Goal: Book appointment/travel/reservation

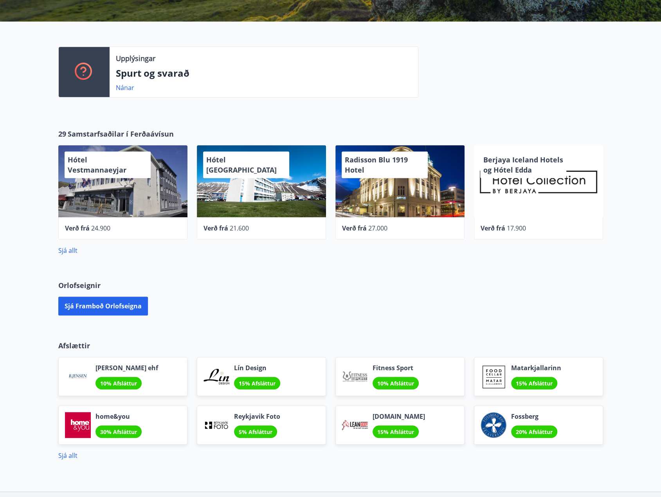
scroll to position [196, 0]
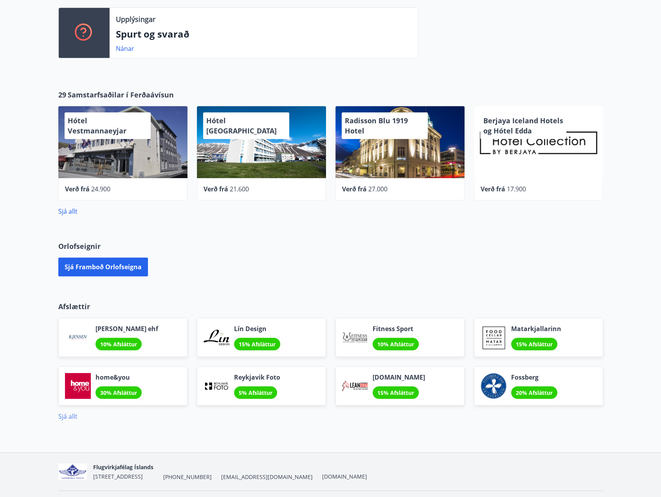
click at [70, 415] on link "Sjá allt" at bounding box center [67, 416] width 19 height 9
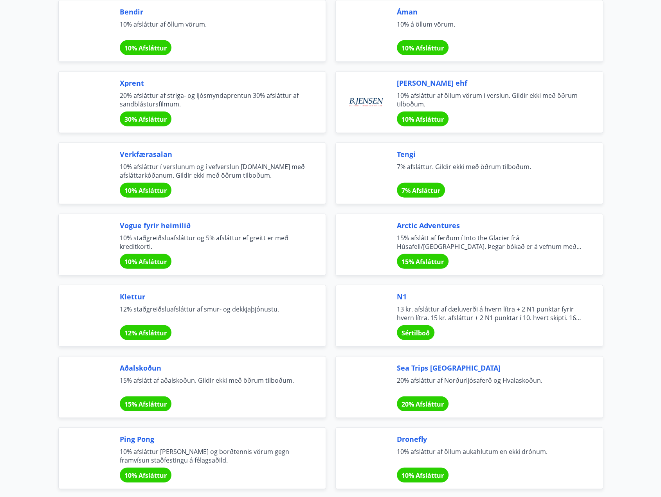
scroll to position [1252, 0]
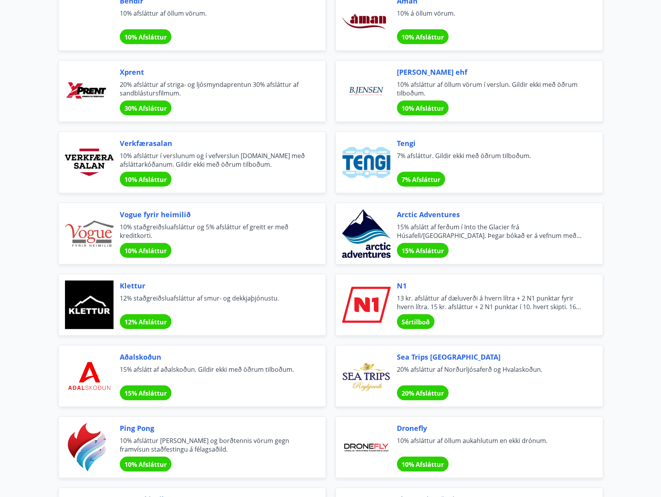
click at [422, 296] on span "13 kr. afsláttur af dæluverði á hvern lítra + 2 N1 punktar fyrir hvern lítra. 1…" at bounding box center [490, 302] width 187 height 17
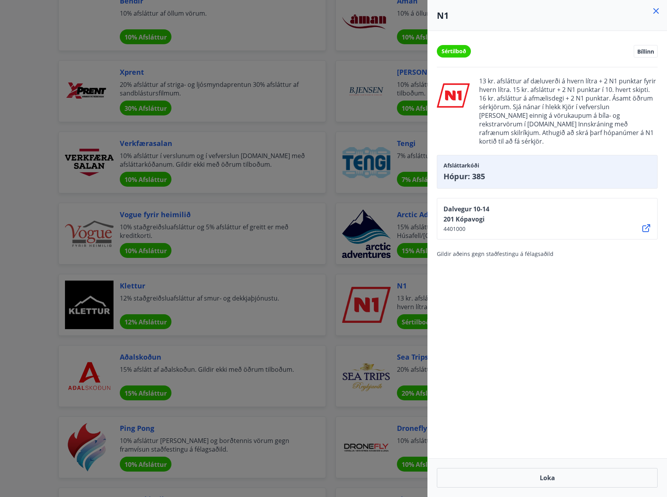
click at [652, 11] on icon at bounding box center [655, 10] width 9 height 9
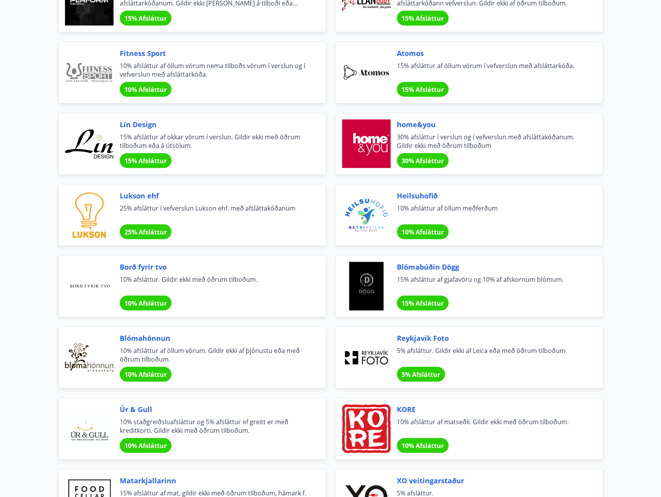
scroll to position [0, 0]
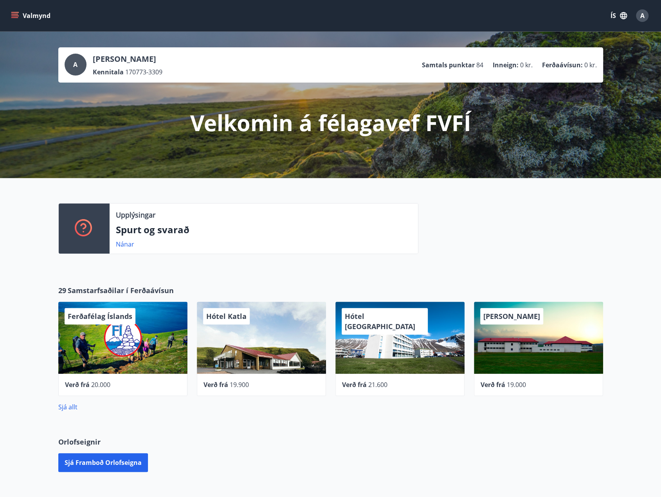
click at [18, 12] on icon "menu" at bounding box center [15, 12] width 9 height 1
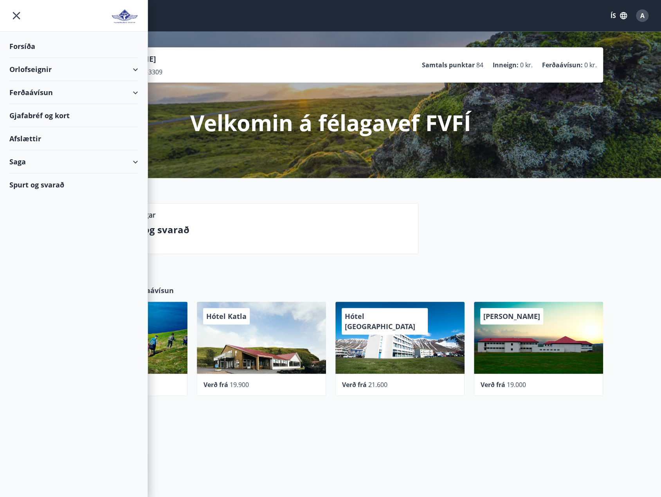
click at [135, 66] on div "Orlofseignir" at bounding box center [73, 69] width 129 height 23
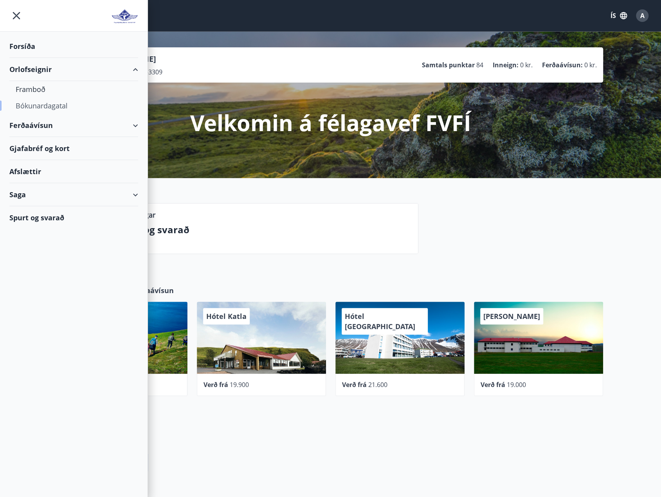
click at [38, 104] on div "Bókunardagatal" at bounding box center [74, 105] width 116 height 16
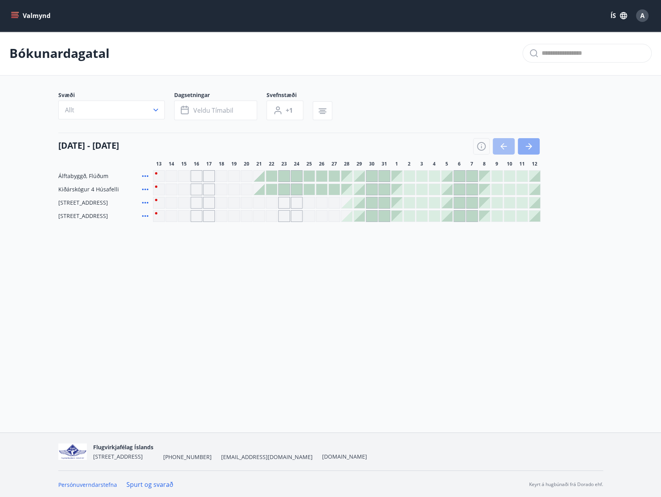
click at [523, 147] on button "button" at bounding box center [529, 146] width 22 height 16
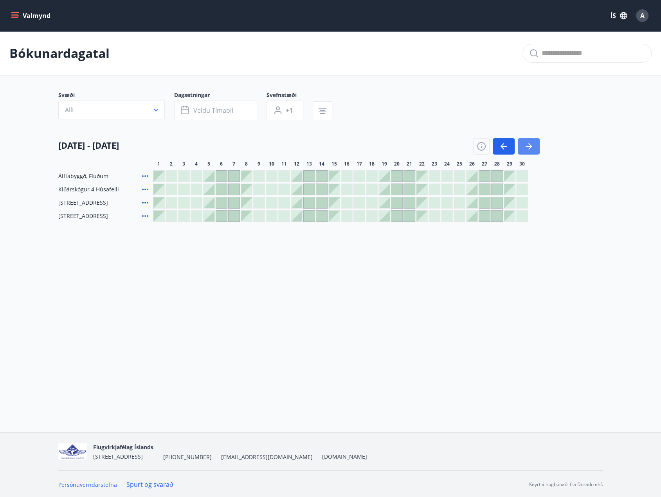
click at [523, 147] on button "button" at bounding box center [529, 146] width 22 height 16
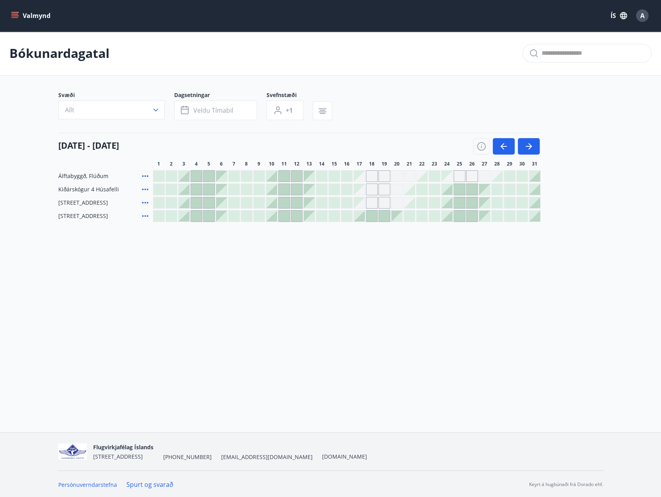
click at [457, 174] on div "Gráir dagar eru ekki bókanlegir" at bounding box center [459, 176] width 12 height 12
click at [472, 176] on div "Gráir dagar eru ekki bókanlegir" at bounding box center [472, 176] width 12 height 12
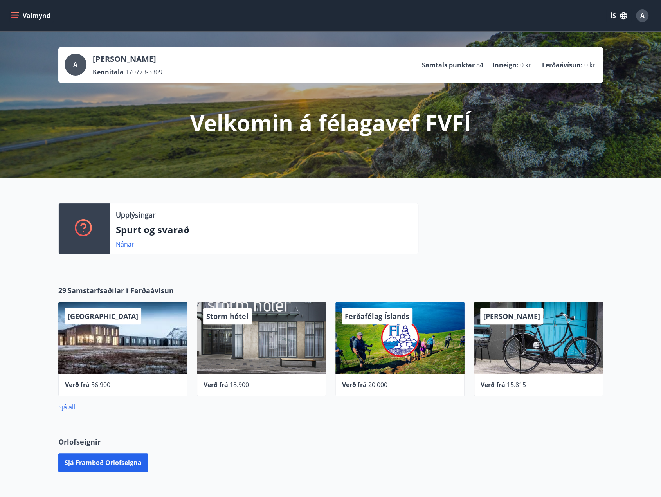
click at [16, 13] on icon "menu" at bounding box center [15, 16] width 8 height 8
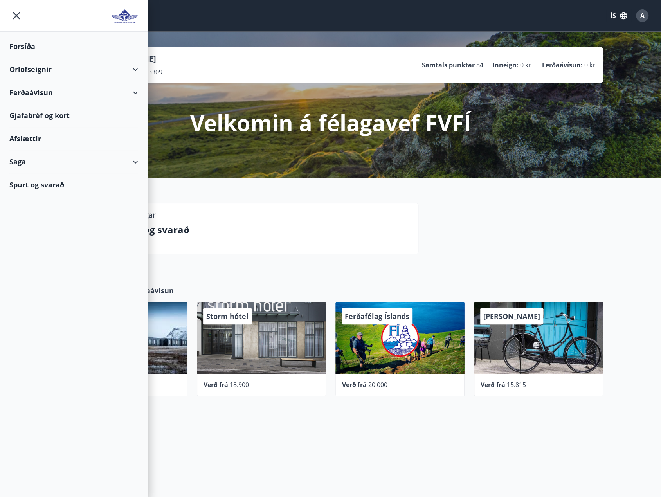
click at [135, 89] on div "Ferðaávísun" at bounding box center [73, 92] width 129 height 23
